Goal: Download file/media

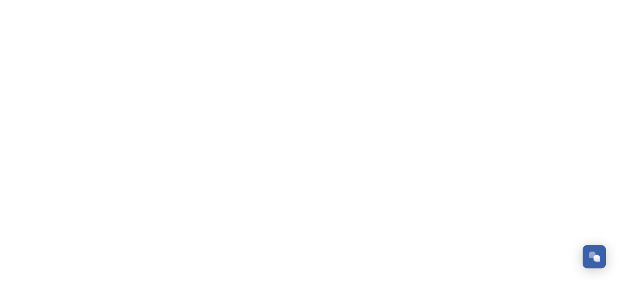
scroll to position [3223, 0]
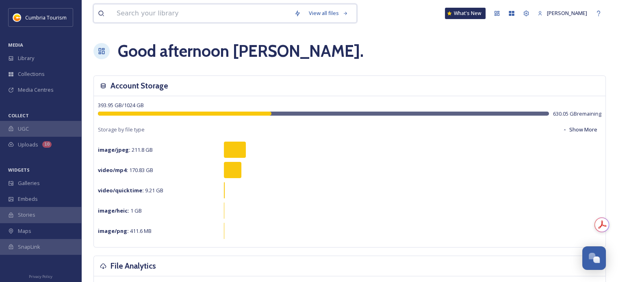
click at [146, 11] on input at bounding box center [200, 13] width 177 height 18
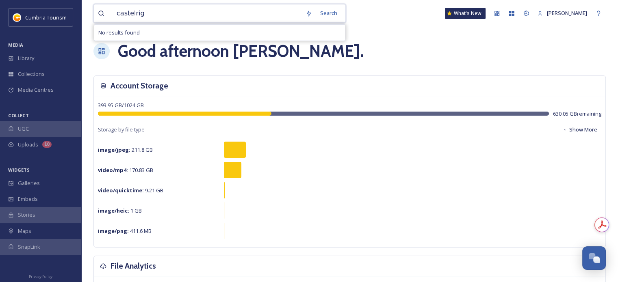
type input "castelrigg"
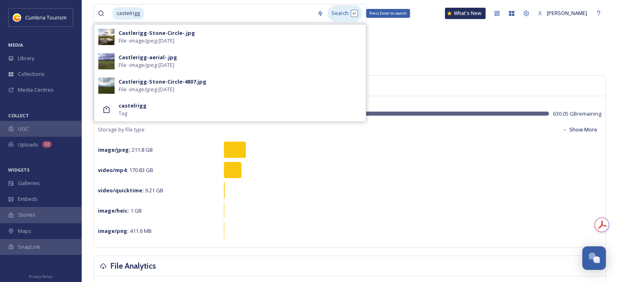
click at [330, 10] on div "Search Press Enter to search" at bounding box center [344, 13] width 35 height 16
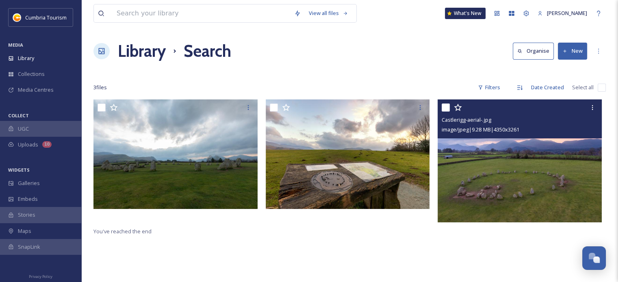
click at [513, 179] on img at bounding box center [519, 160] width 164 height 123
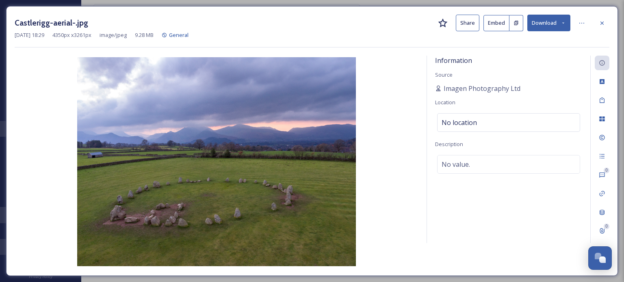
click at [559, 27] on button "Download" at bounding box center [548, 23] width 43 height 17
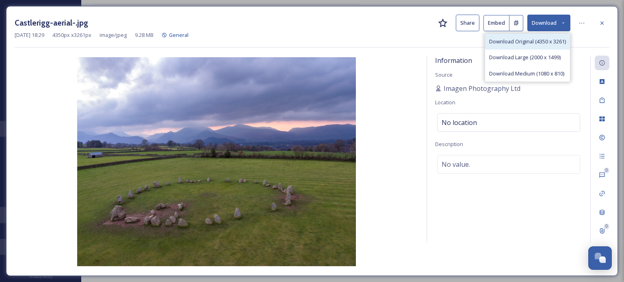
click at [548, 42] on span "Download Original (4350 x 3261)" at bounding box center [527, 42] width 77 height 8
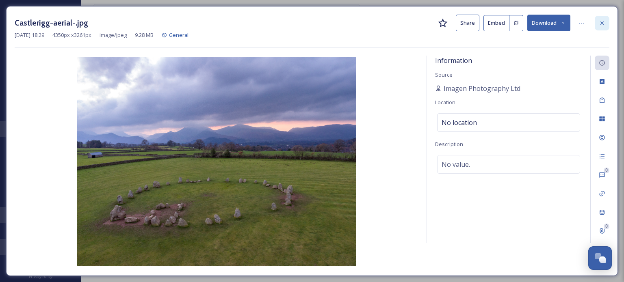
click at [602, 24] on icon at bounding box center [601, 22] width 3 height 3
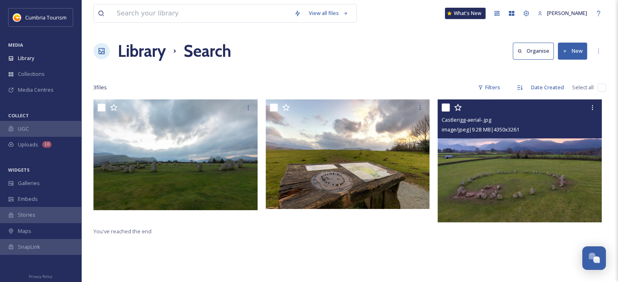
click at [514, 177] on img at bounding box center [519, 160] width 164 height 123
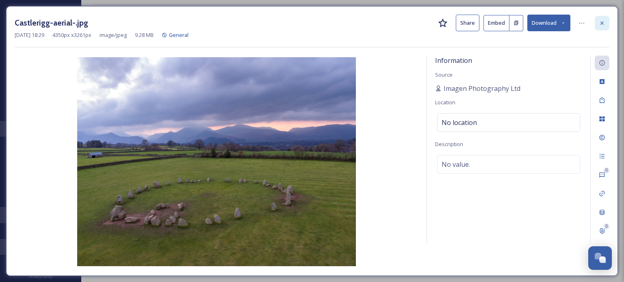
click at [602, 21] on icon at bounding box center [601, 23] width 6 height 6
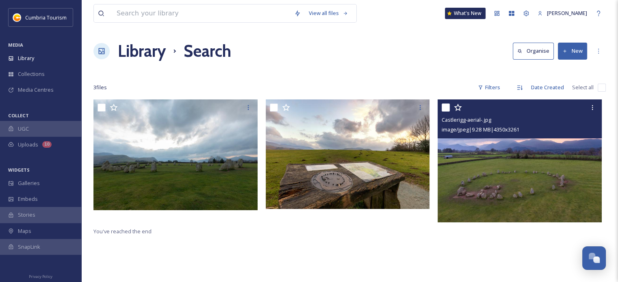
click at [501, 164] on img at bounding box center [519, 160] width 164 height 123
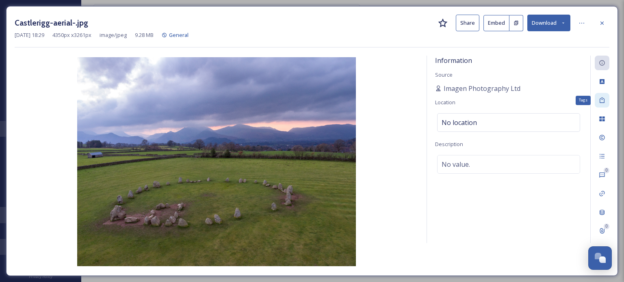
click at [602, 100] on icon at bounding box center [601, 100] width 6 height 6
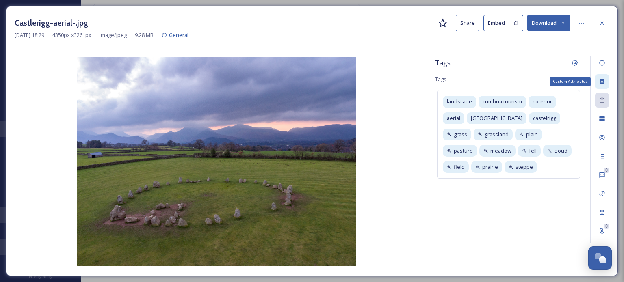
click at [597, 85] on div "Custom Attributes" at bounding box center [601, 81] width 15 height 15
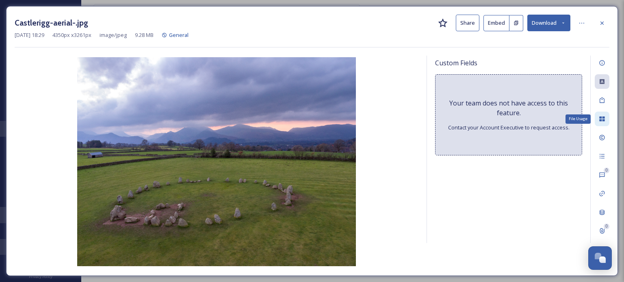
click at [601, 123] on div "File Usage" at bounding box center [601, 119] width 15 height 15
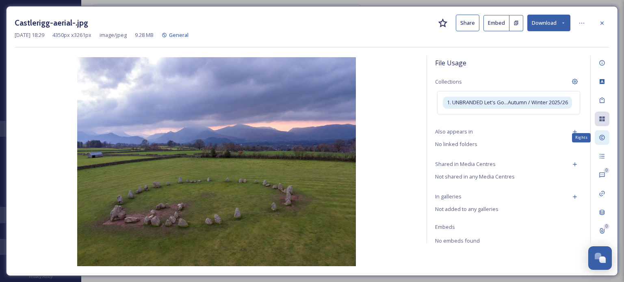
click at [603, 137] on icon at bounding box center [601, 137] width 6 height 6
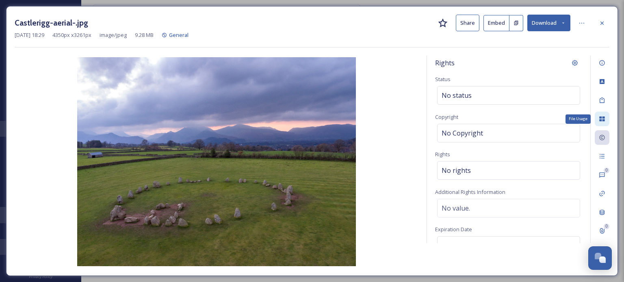
click at [607, 121] on div "File Usage" at bounding box center [601, 119] width 15 height 15
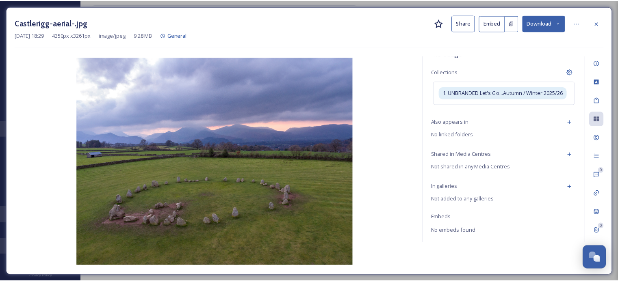
scroll to position [41, 0]
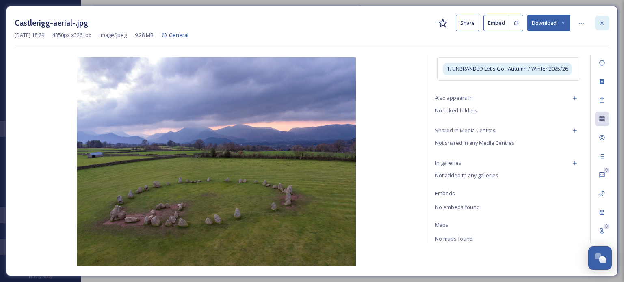
click at [601, 22] on icon at bounding box center [601, 23] width 6 height 6
